Goal: Navigation & Orientation: Find specific page/section

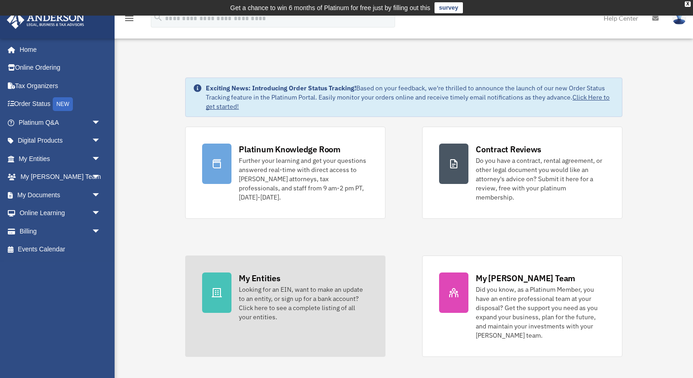
click at [220, 290] on div at bounding box center [216, 292] width 29 height 40
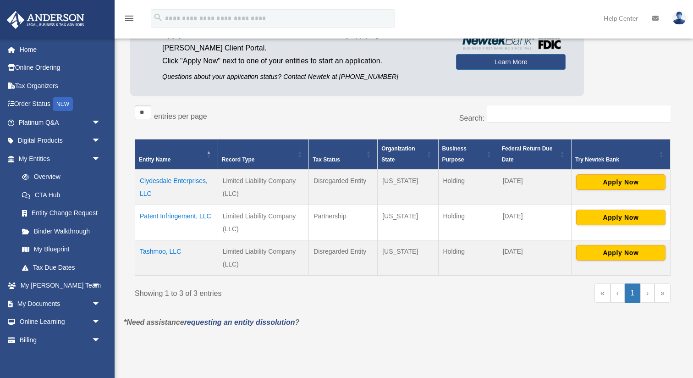
scroll to position [107, 0]
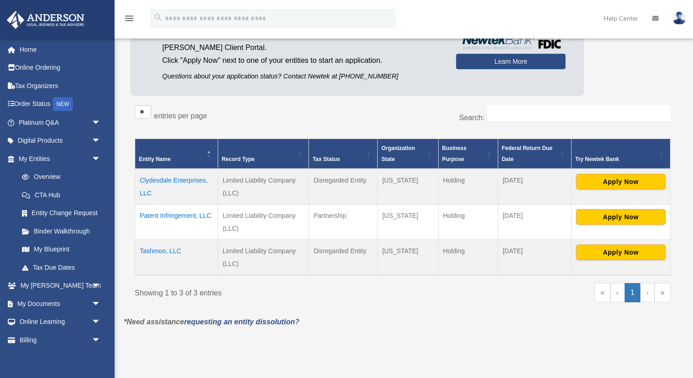
click at [646, 290] on link "›" at bounding box center [647, 292] width 14 height 19
click at [512, 311] on div "** ** ** *** entries per page Search: Entity Name Record Type Tax Status Organi…" at bounding box center [402, 207] width 545 height 215
click at [305, 119] on div "** ** ** *** entries per page" at bounding box center [265, 116] width 261 height 23
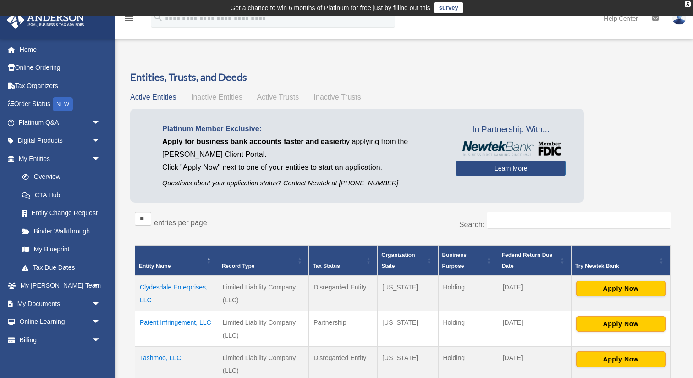
scroll to position [0, 0]
click at [208, 93] on span "Inactive Entities" at bounding box center [216, 97] width 51 height 8
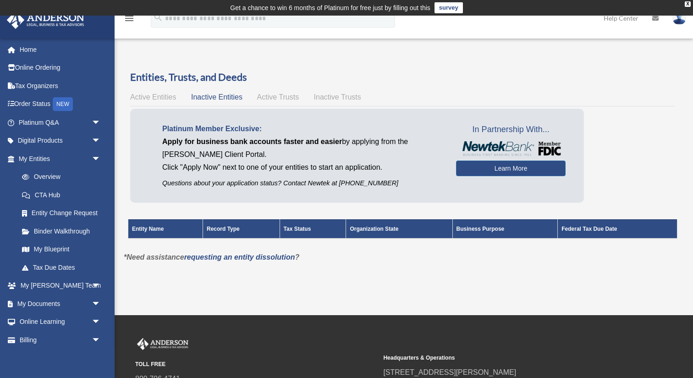
click at [258, 93] on span "Active Trusts" at bounding box center [278, 97] width 42 height 8
click at [352, 104] on div "Entities, Trusts, and Deeds Active Entities Inactive Entities Active Trusts Ina…" at bounding box center [402, 160] width 545 height 181
click at [155, 98] on span "Active Entities" at bounding box center [153, 97] width 46 height 8
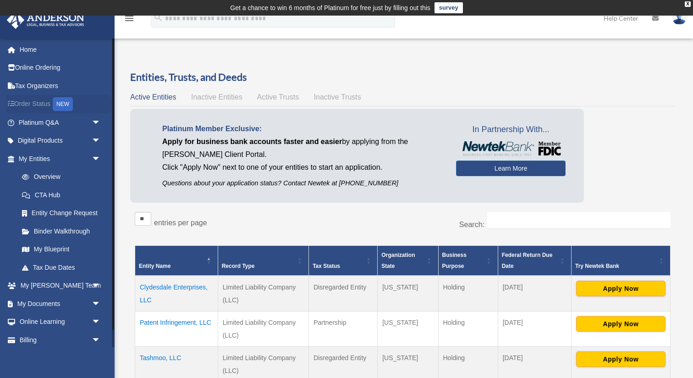
click at [40, 104] on link "Order Status NEW" at bounding box center [60, 104] width 108 height 19
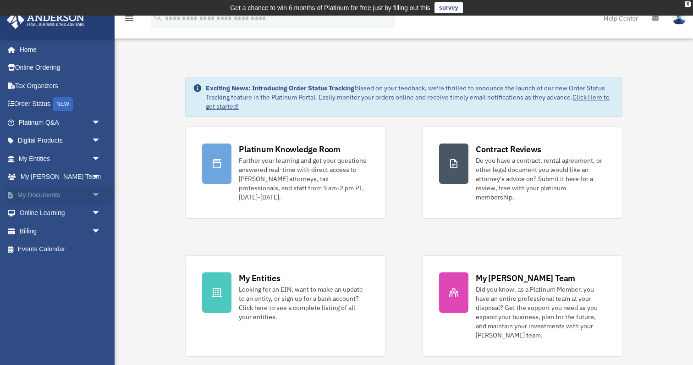
click at [61, 192] on link "My Documents arrow_drop_down" at bounding box center [60, 195] width 108 height 18
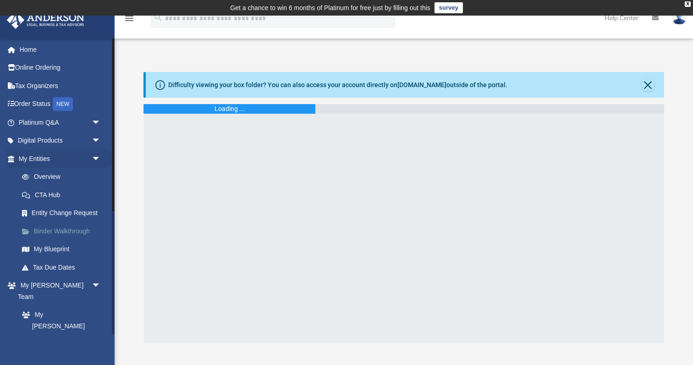
click at [85, 225] on link "Binder Walkthrough" at bounding box center [64, 231] width 102 height 18
click at [80, 227] on link "Binder Walkthrough" at bounding box center [64, 231] width 102 height 18
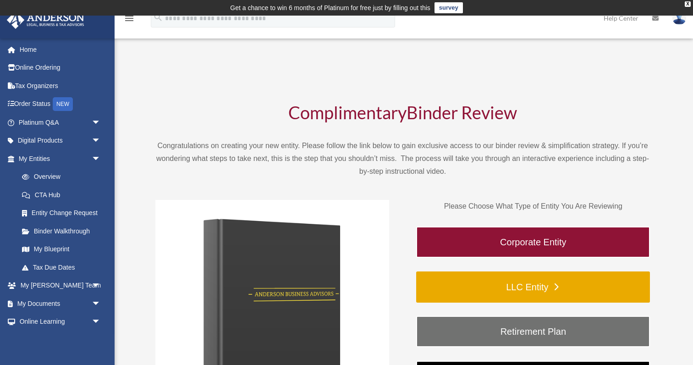
click at [449, 278] on link "LLC Entity" at bounding box center [533, 286] width 234 height 31
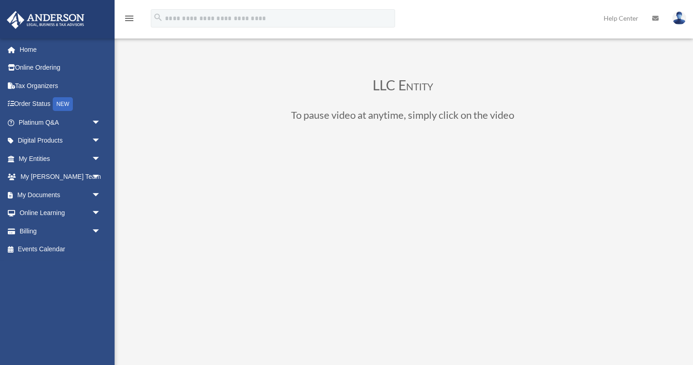
scroll to position [23, 0]
click at [48, 175] on link "My [PERSON_NAME] Team arrow_drop_down" at bounding box center [60, 177] width 108 height 18
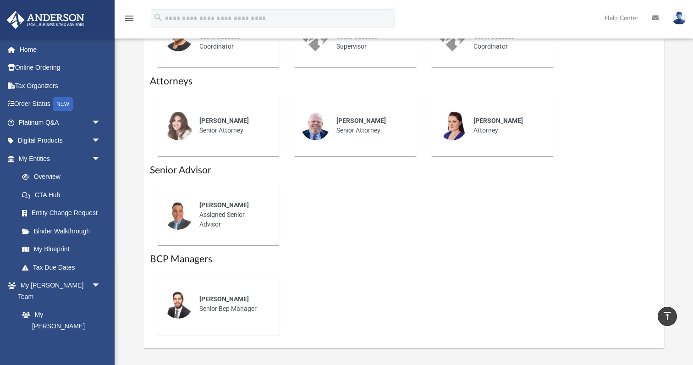
scroll to position [533, 0]
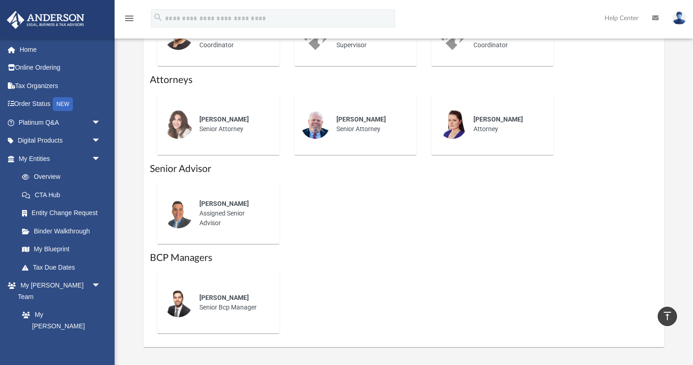
click at [222, 294] on span "[PERSON_NAME]" at bounding box center [223, 297] width 49 height 7
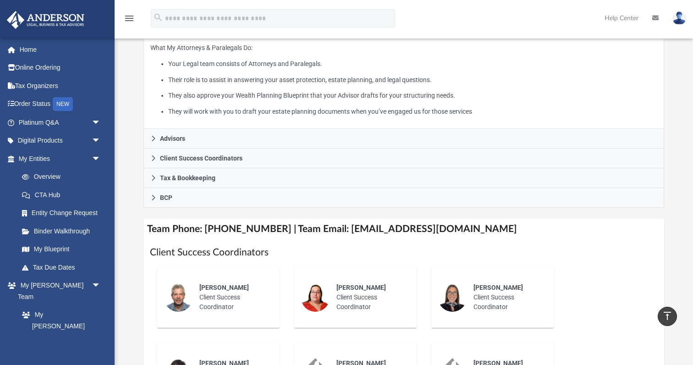
scroll to position [202, 0]
